Goal: Task Accomplishment & Management: Manage account settings

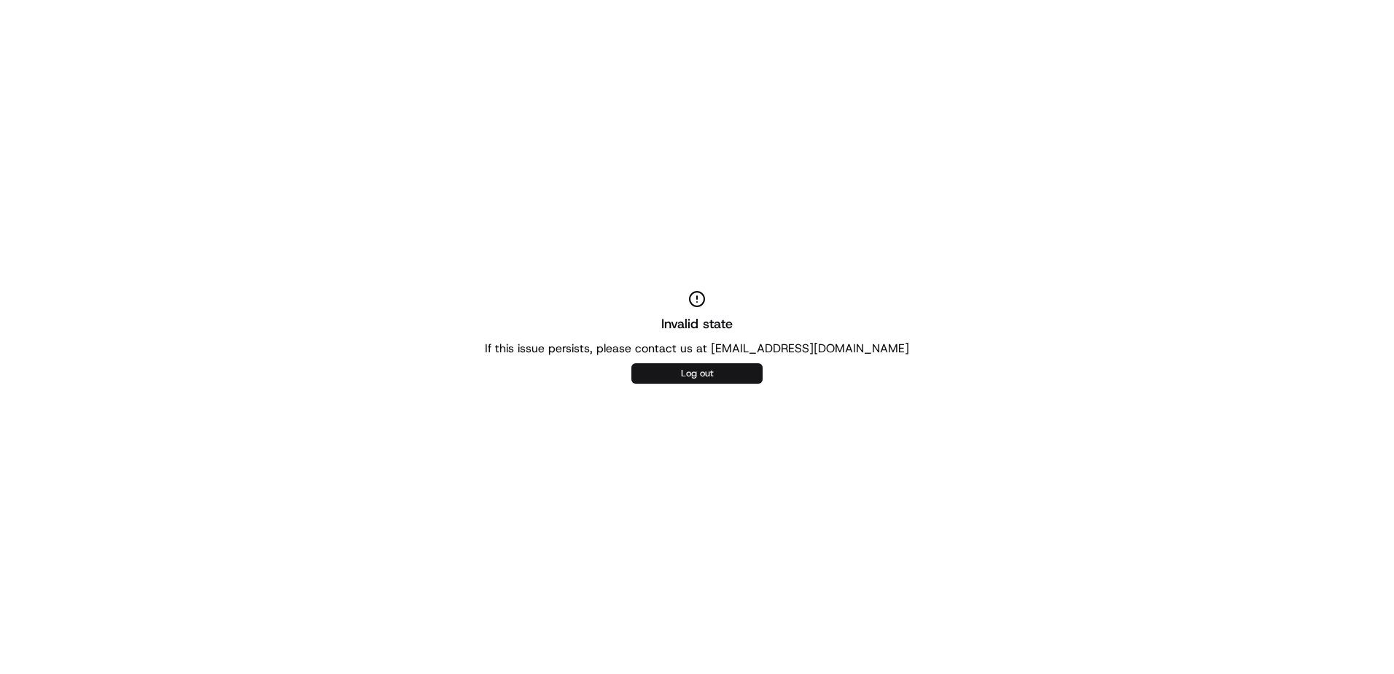
click at [676, 368] on button "Log out" at bounding box center [696, 373] width 131 height 20
